Goal: Task Accomplishment & Management: Use online tool/utility

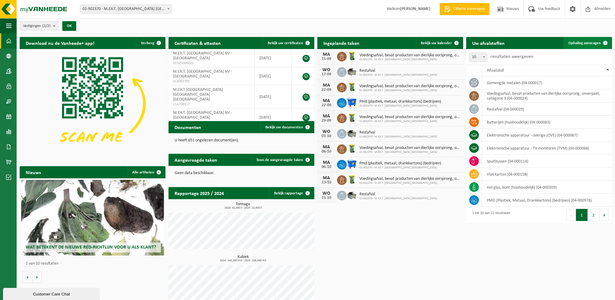
click at [595, 39] on link "Ophaling aanvragen" at bounding box center [588, 43] width 48 height 12
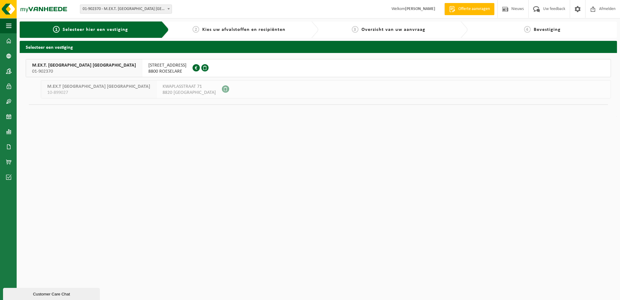
click at [142, 61] on div "[STREET_ADDRESS] 0449.035.071" at bounding box center [167, 68] width 50 height 18
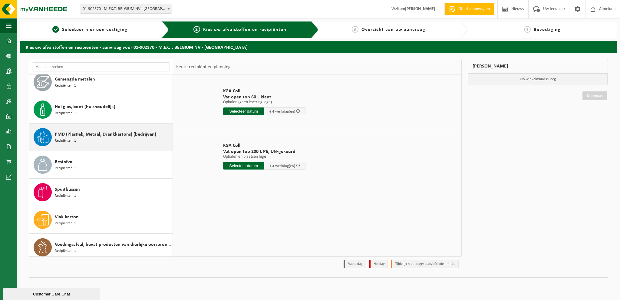
scroll to position [93, 0]
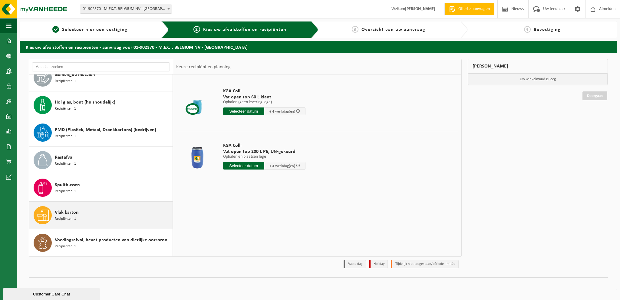
click at [100, 219] on div "Vlak karton Recipiënten: 1" at bounding box center [113, 215] width 116 height 18
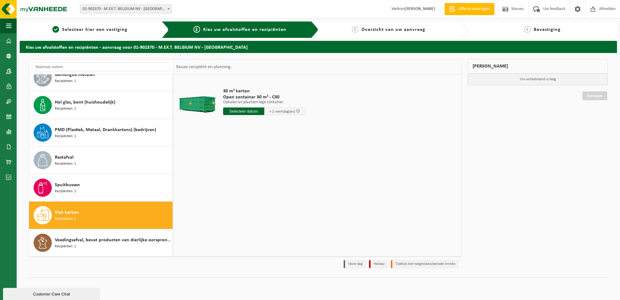
click at [251, 111] on input "text" at bounding box center [243, 111] width 41 height 8
click at [251, 167] on div "17" at bounding box center [249, 165] width 11 height 10
type input "Van 2025-09-17"
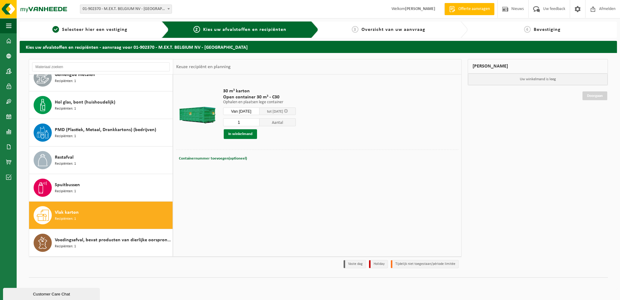
click at [245, 134] on button "In winkelmand" at bounding box center [240, 134] width 33 height 10
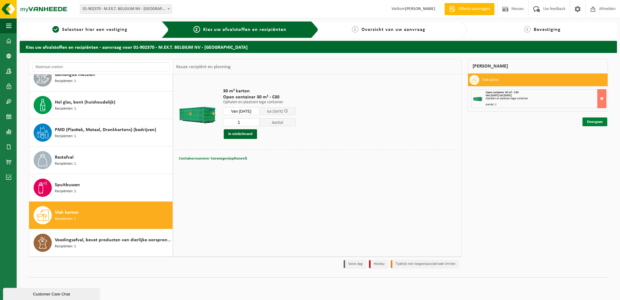
click at [606, 123] on link "Doorgaan" at bounding box center [594, 121] width 25 height 9
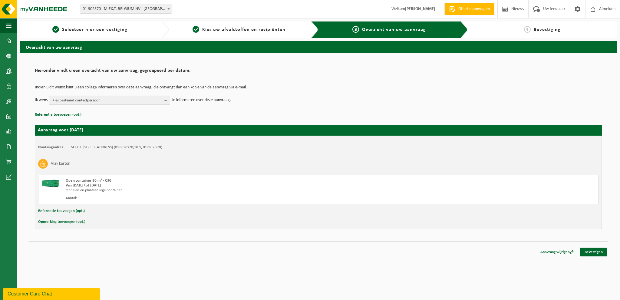
click at [165, 99] on b "button" at bounding box center [166, 100] width 5 height 8
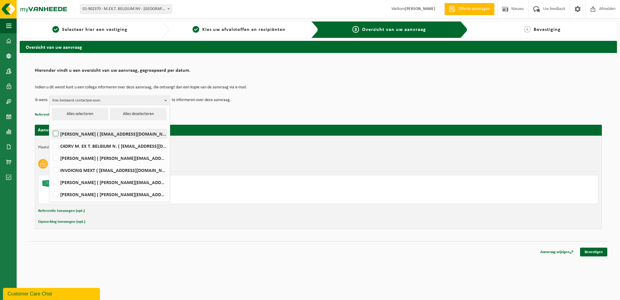
click at [123, 132] on label "[PERSON_NAME] ( [EMAIL_ADDRESS][DOMAIN_NAME] )" at bounding box center [109, 133] width 115 height 9
click at [51, 126] on input "[PERSON_NAME] ( [EMAIL_ADDRESS][DOMAIN_NAME] )" at bounding box center [51, 126] width 0 height 0
checkbox input "true"
click at [412, 255] on div "Overzicht van uw aanvraag Hieronder vindt u een overzicht van uw aanvraag, gegr…" at bounding box center [318, 149] width 603 height 216
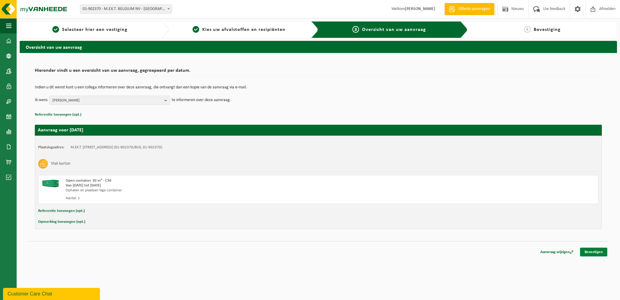
click at [591, 249] on link "Bevestigen" at bounding box center [593, 251] width 27 height 9
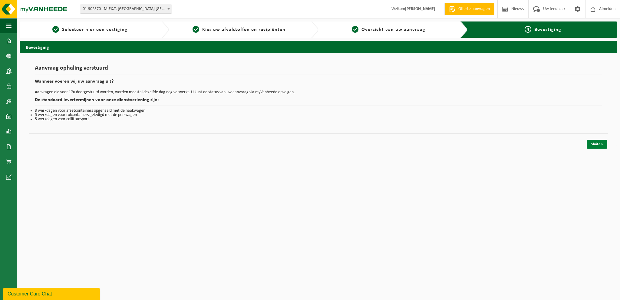
click at [593, 145] on link "Sluiten" at bounding box center [596, 144] width 21 height 9
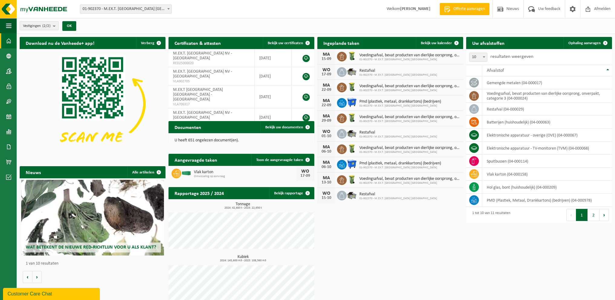
click at [424, 9] on strong "[PERSON_NAME]" at bounding box center [415, 9] width 30 height 5
click at [594, 7] on span "Afmelden" at bounding box center [602, 9] width 19 height 18
